Goal: Find specific page/section: Find specific page/section

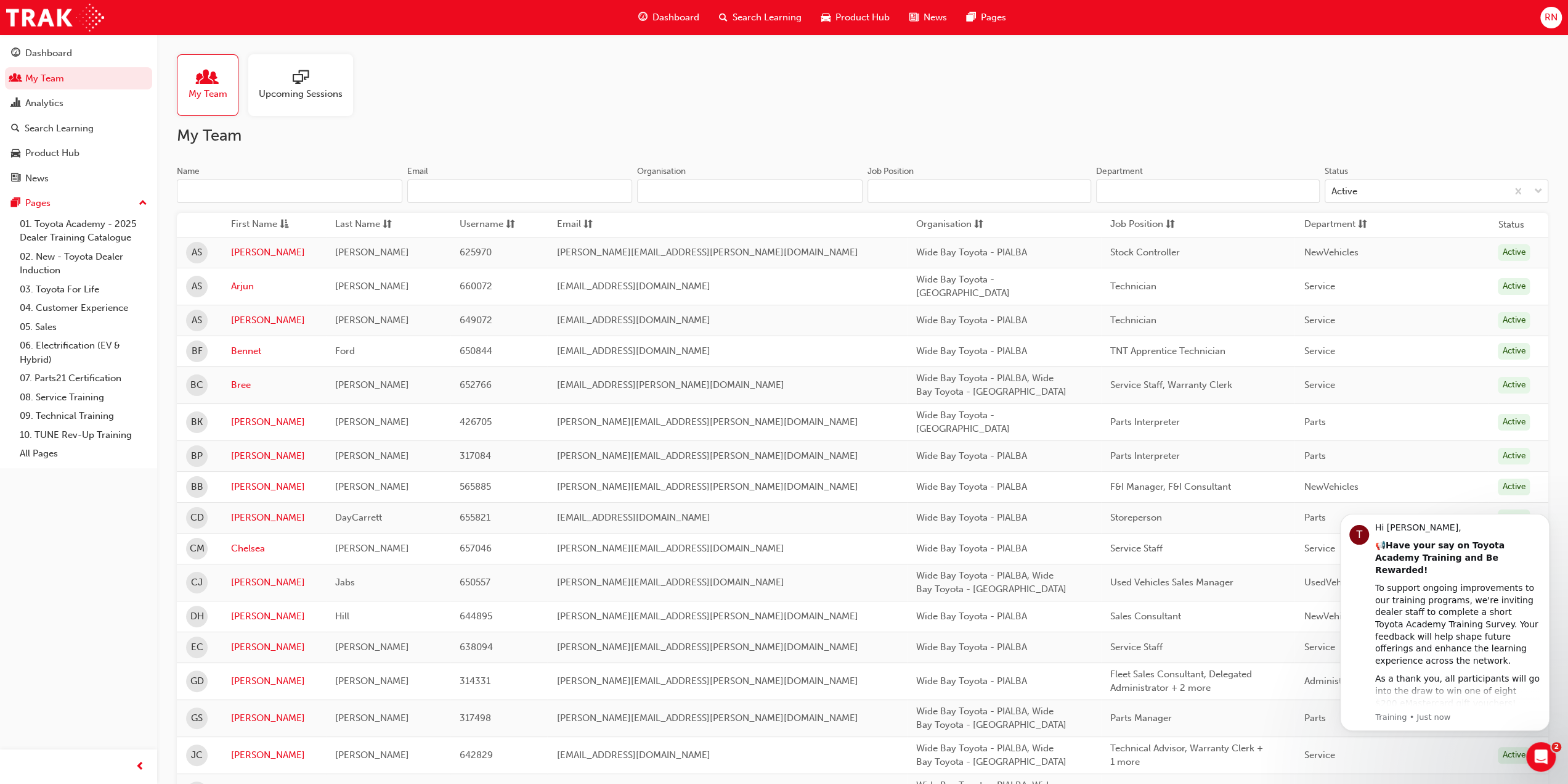
click at [219, 88] on span "My Team" at bounding box center [207, 94] width 38 height 14
click at [112, 223] on link "01. Toyota Academy - 2025 Dealer Training Catalogue" at bounding box center [83, 230] width 137 height 33
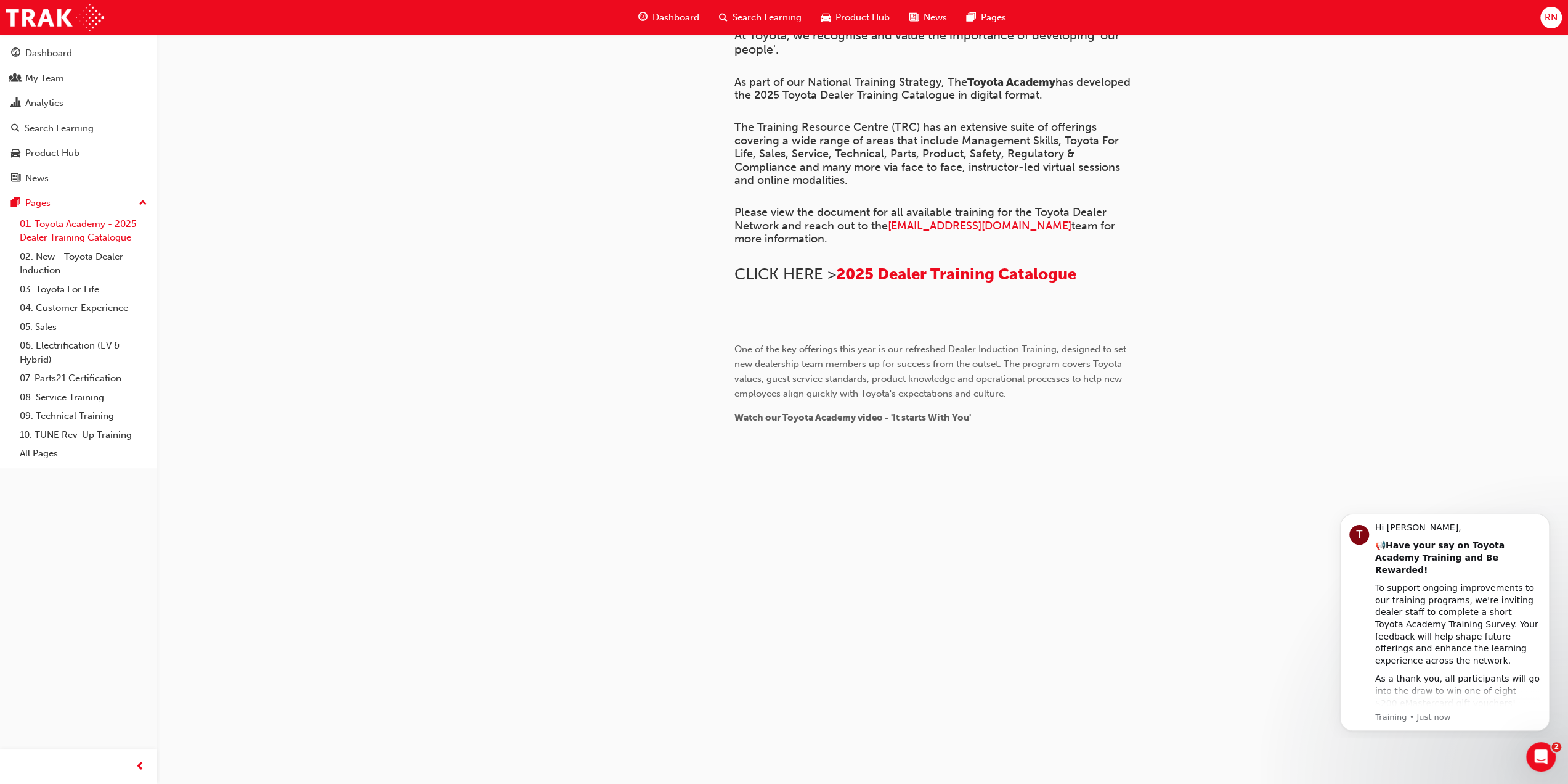
scroll to position [238, 0]
drag, startPoint x: 48, startPoint y: 74, endPoint x: 95, endPoint y: 103, distance: 55.2
click at [48, 75] on div "My Team" at bounding box center [44, 78] width 38 height 14
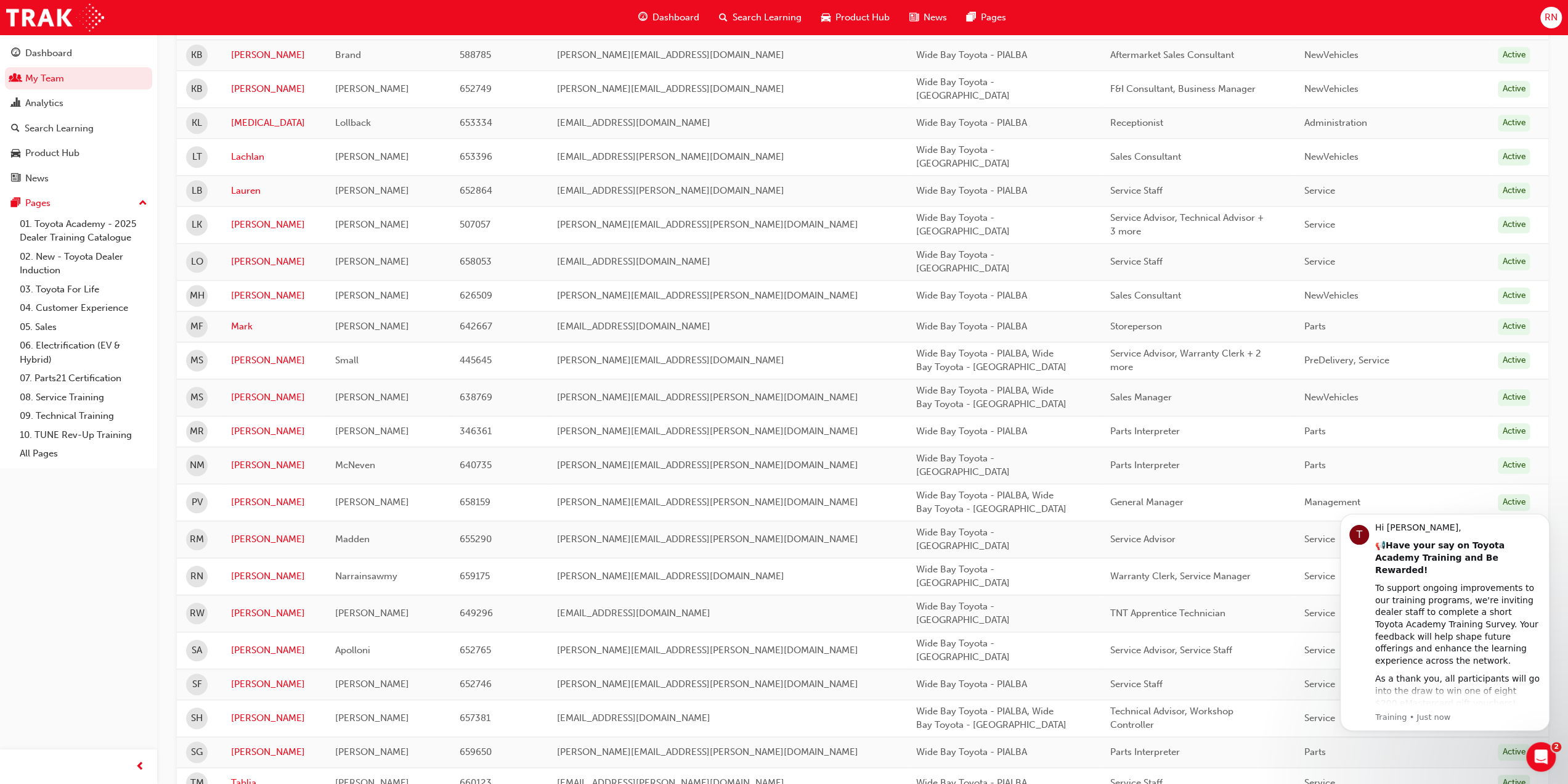
scroll to position [943, 0]
click at [245, 217] on link "[PERSON_NAME]" at bounding box center [273, 224] width 86 height 14
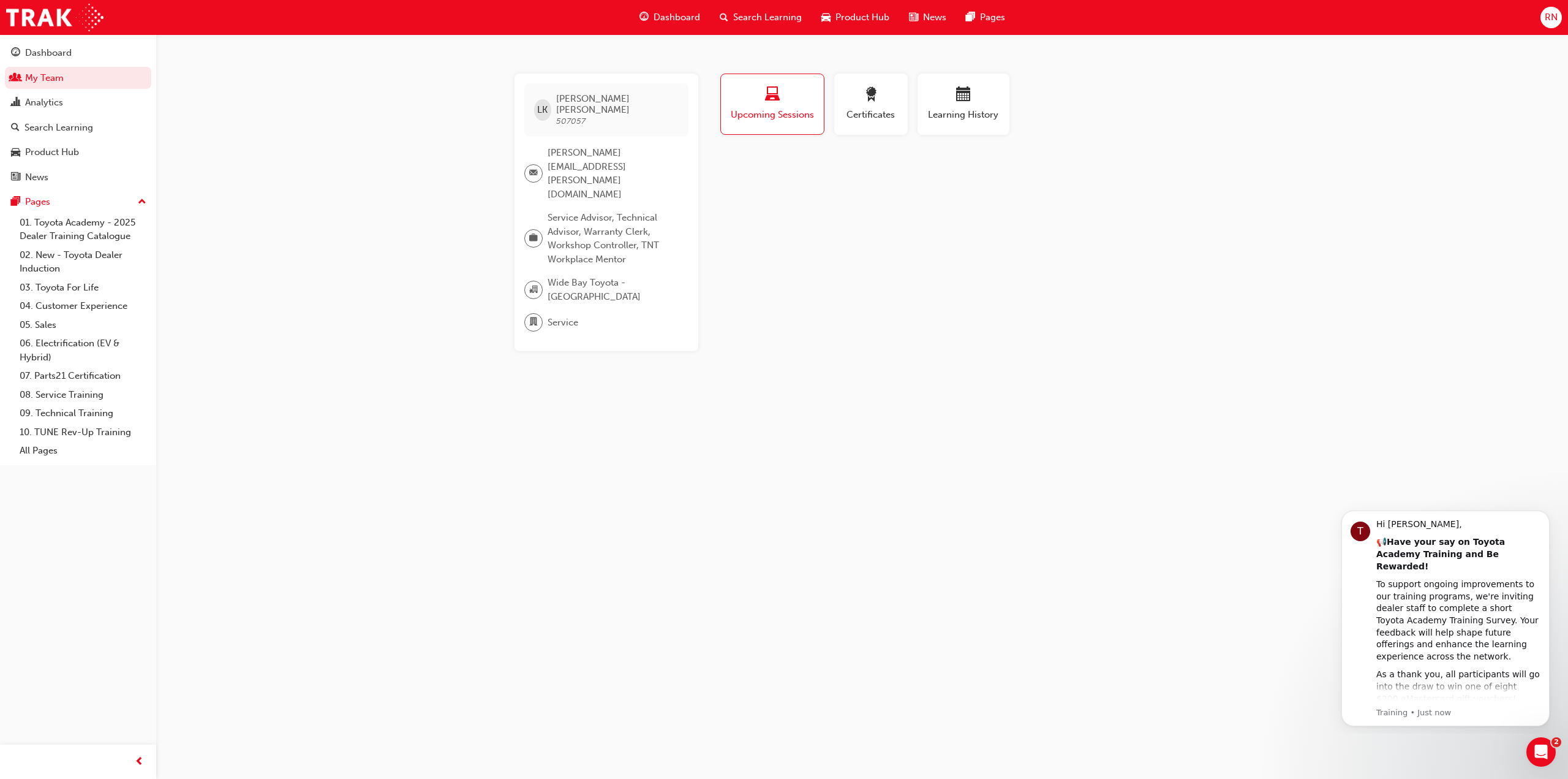
click at [762, 102] on div "button" at bounding box center [772, 96] width 84 height 19
click at [772, 89] on span "laptop-icon" at bounding box center [772, 95] width 15 height 17
click at [1295, 392] on div "[PERSON_NAME] 507057 [PERSON_NAME][EMAIL_ADDRESS][PERSON_NAME][DOMAIN_NAME] Ser…" at bounding box center [784, 390] width 1568 height 779
